Goal: Transaction & Acquisition: Book appointment/travel/reservation

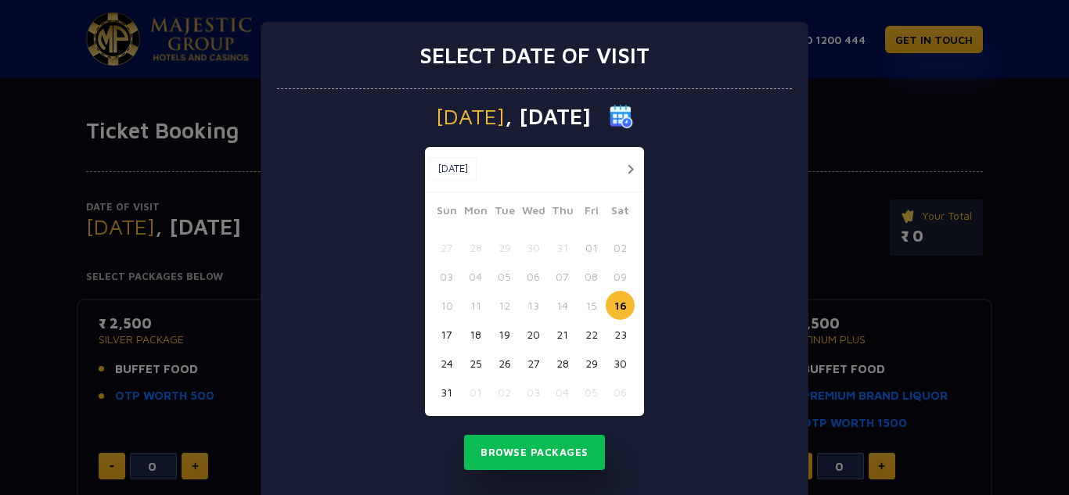
click at [558, 362] on button "28" at bounding box center [562, 363] width 29 height 29
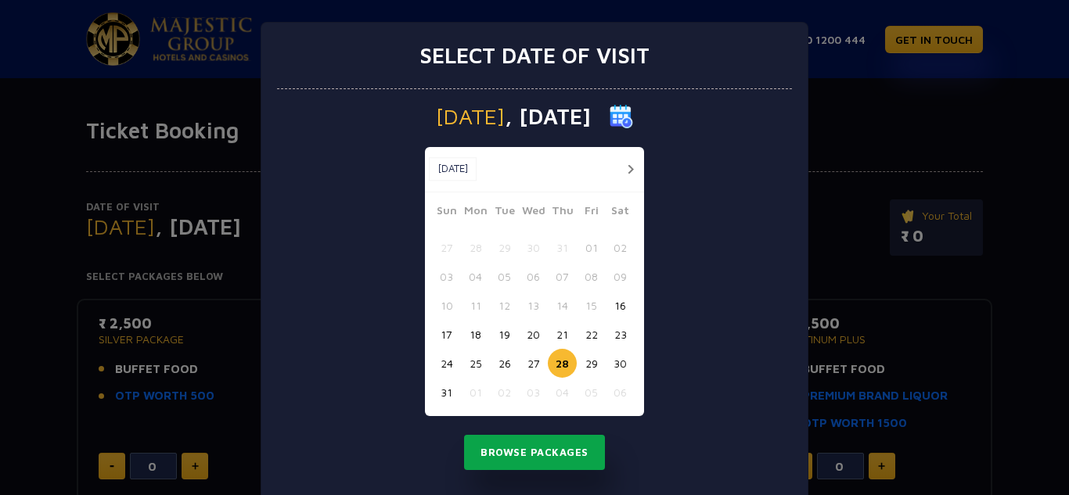
click at [558, 449] on button "Browse Packages" at bounding box center [534, 453] width 141 height 36
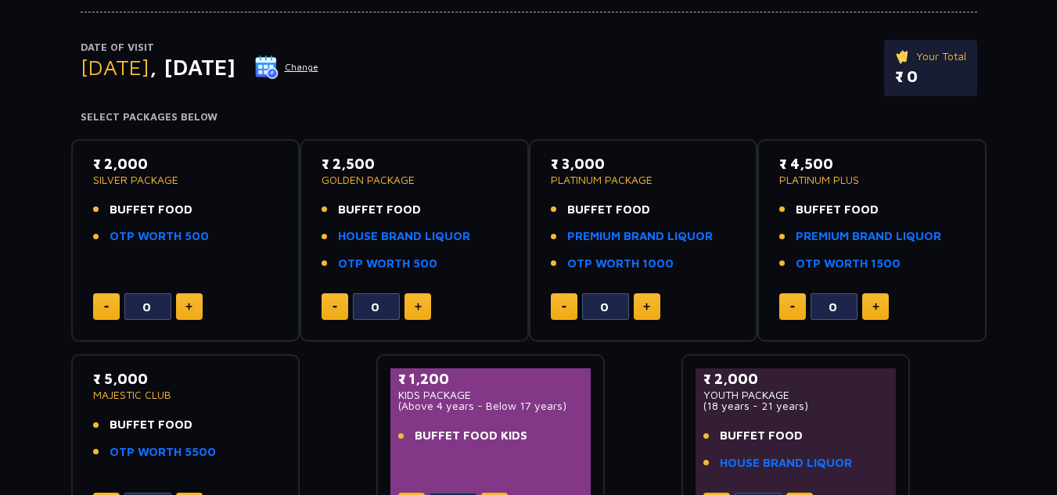
scroll to position [81, 0]
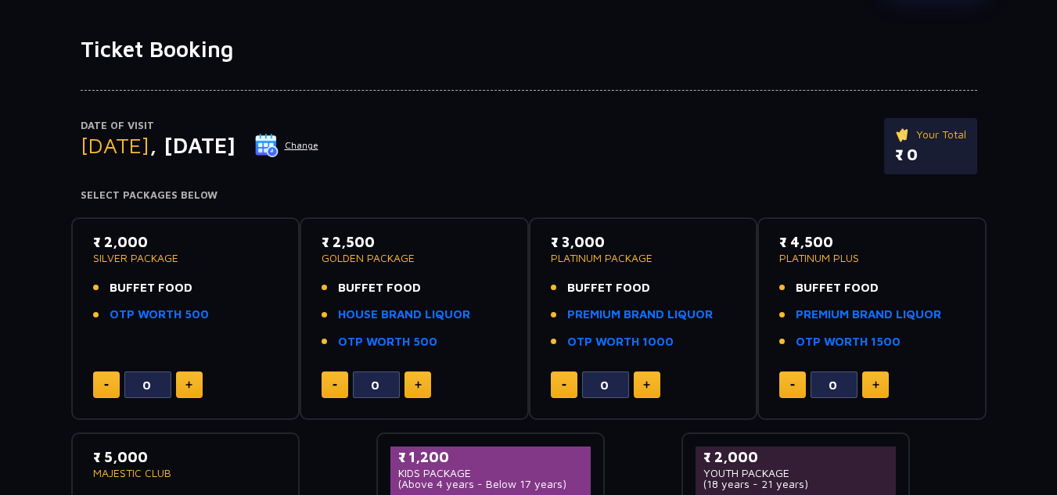
click at [319, 146] on button "Change" at bounding box center [286, 145] width 65 height 25
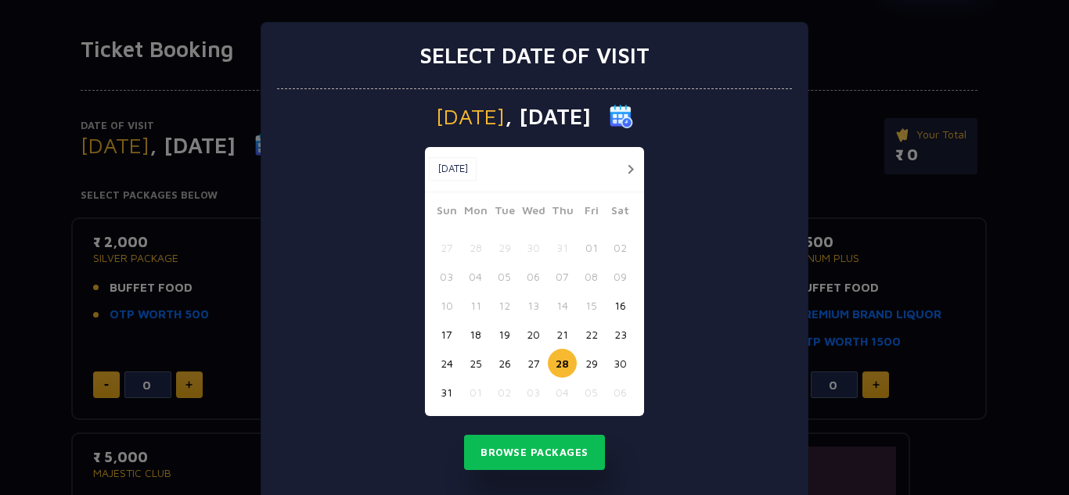
click at [585, 364] on button "29" at bounding box center [591, 363] width 29 height 29
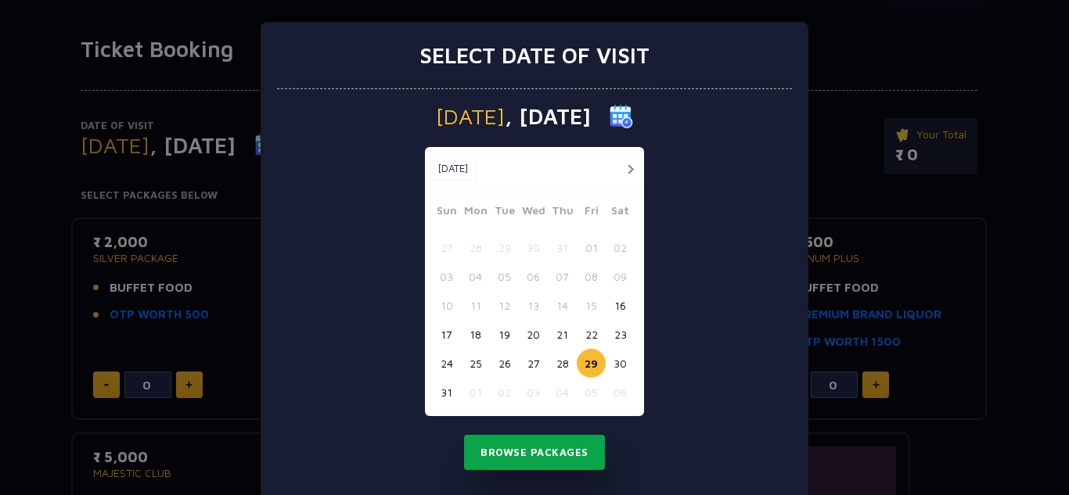
click at [568, 455] on button "Browse Packages" at bounding box center [534, 453] width 141 height 36
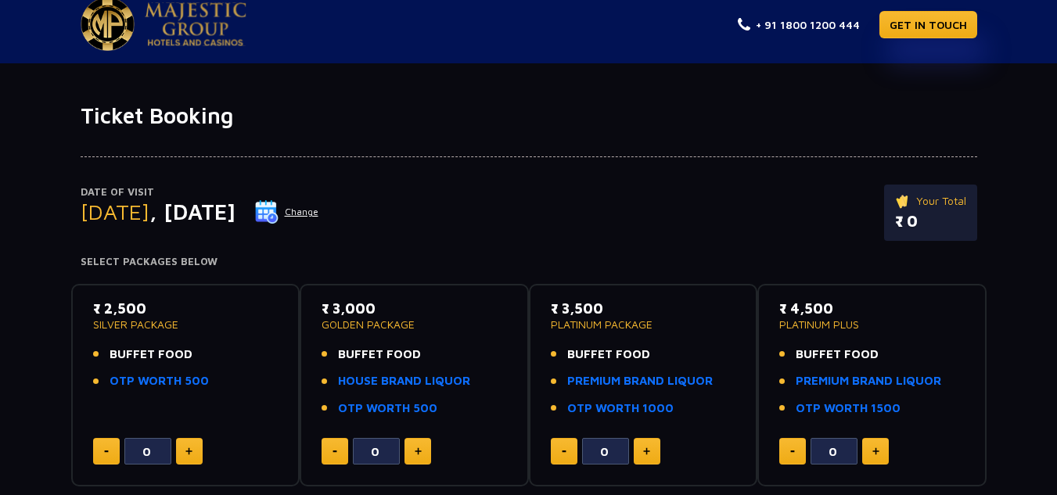
scroll to position [3, 0]
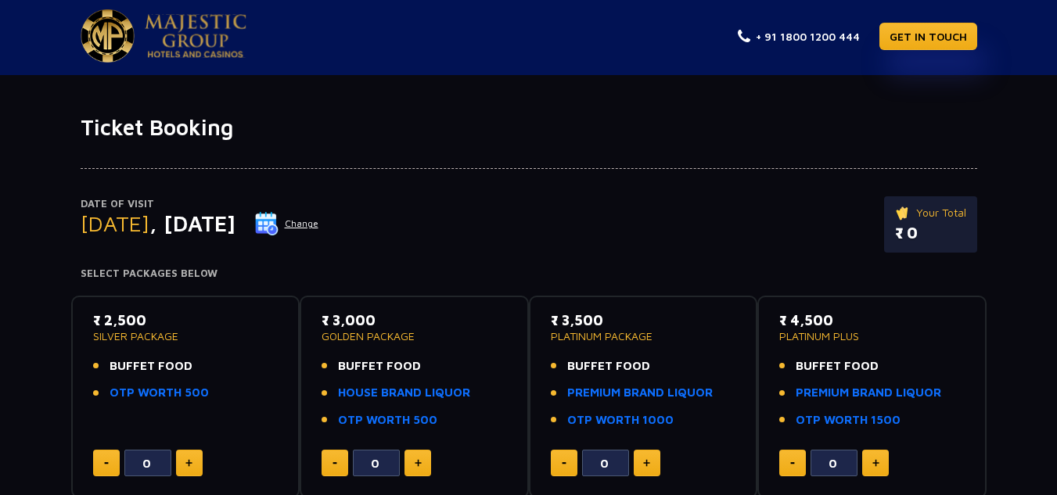
click at [319, 224] on button "Change" at bounding box center [286, 223] width 65 height 25
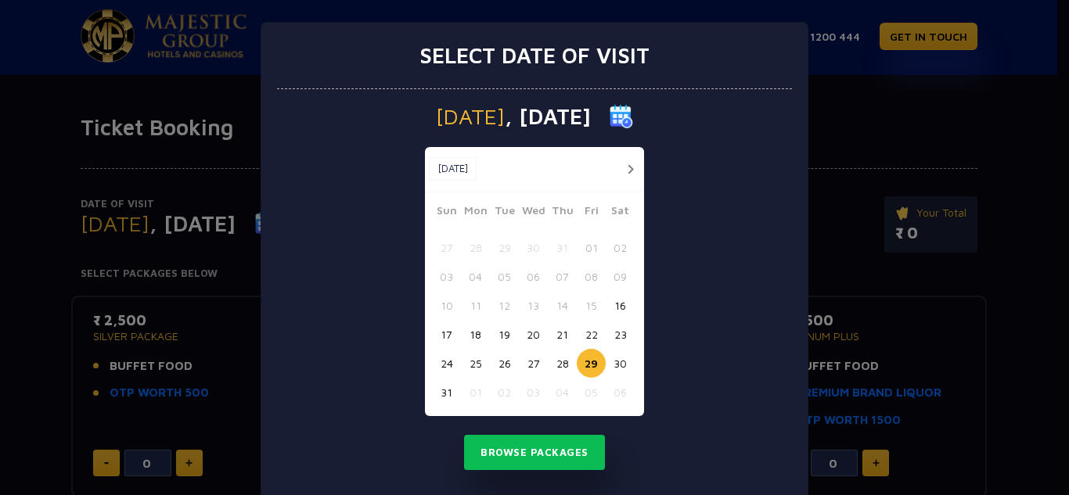
click at [615, 365] on button "30" at bounding box center [620, 363] width 29 height 29
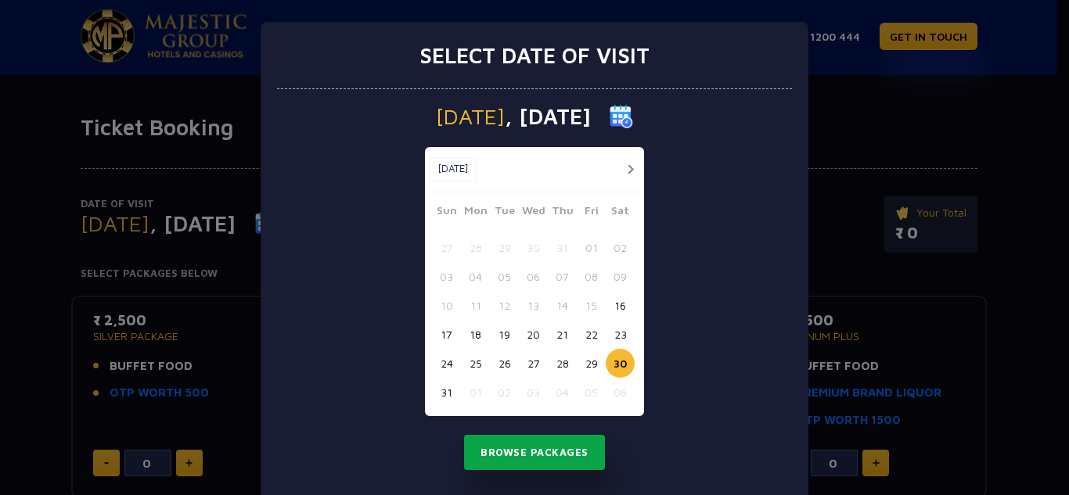
click at [558, 453] on button "Browse Packages" at bounding box center [534, 453] width 141 height 36
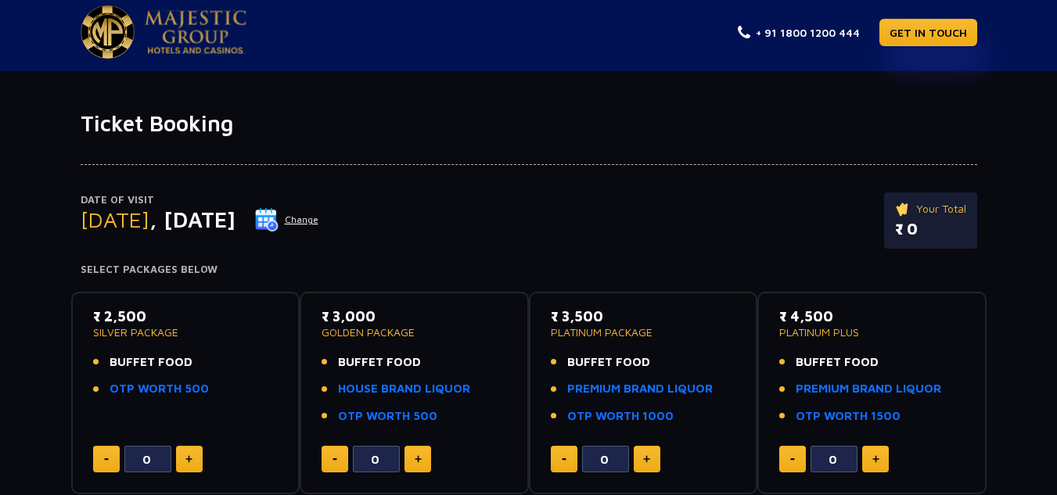
scroll to position [0, 0]
